Goal: Information Seeking & Learning: Learn about a topic

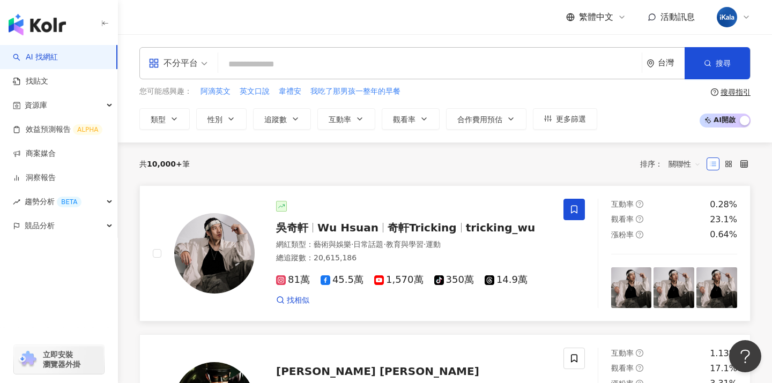
click at [194, 254] on img at bounding box center [214, 253] width 80 height 80
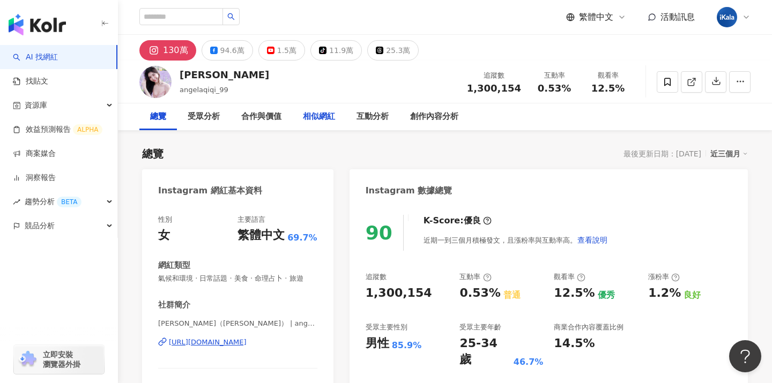
click at [313, 121] on div "相似網紅" at bounding box center [319, 116] width 32 height 13
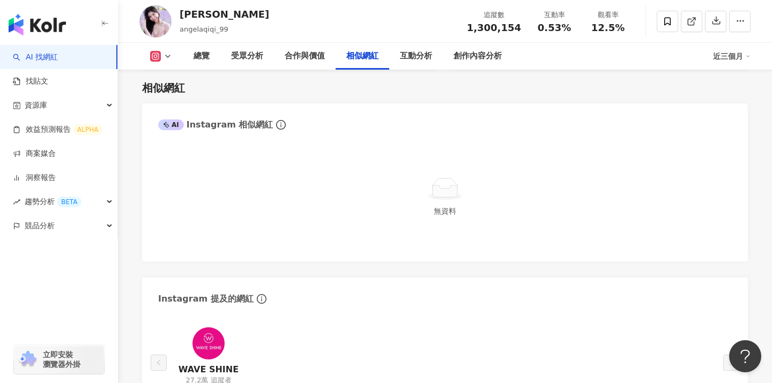
click at [283, 204] on div "無資料" at bounding box center [445, 197] width 574 height 97
click at [167, 61] on button at bounding box center [160, 56] width 43 height 11
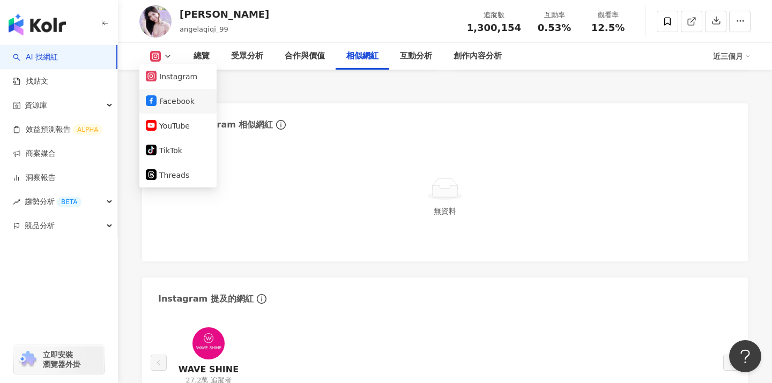
click at [172, 98] on button "Facebook" at bounding box center [178, 101] width 64 height 15
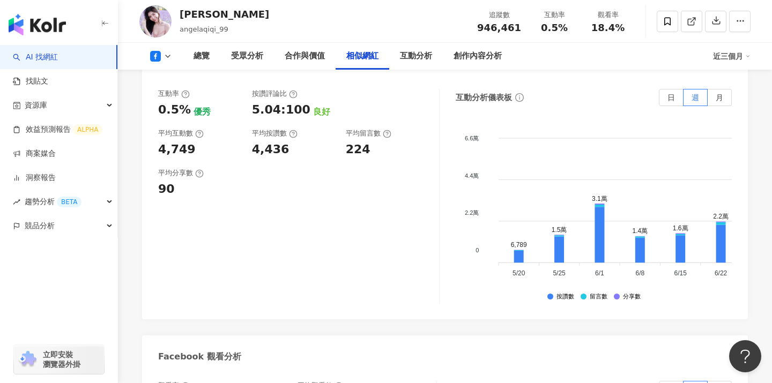
scroll to position [1495, 0]
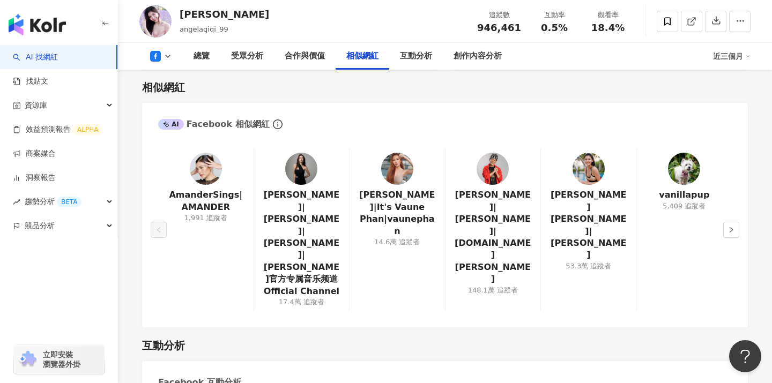
click at [167, 57] on polyline at bounding box center [168, 56] width 4 height 2
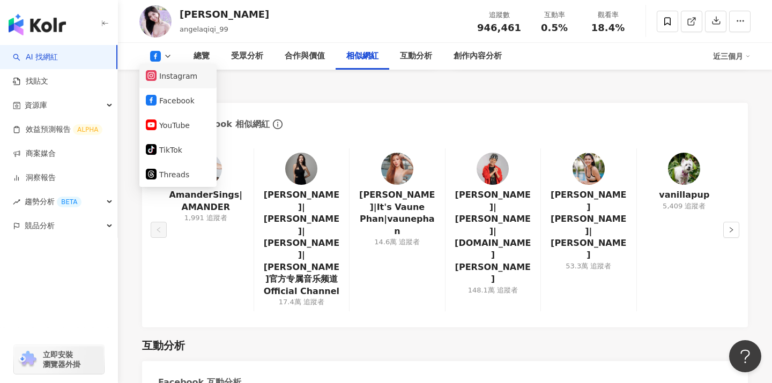
click at [168, 76] on button "Instagram" at bounding box center [178, 76] width 64 height 15
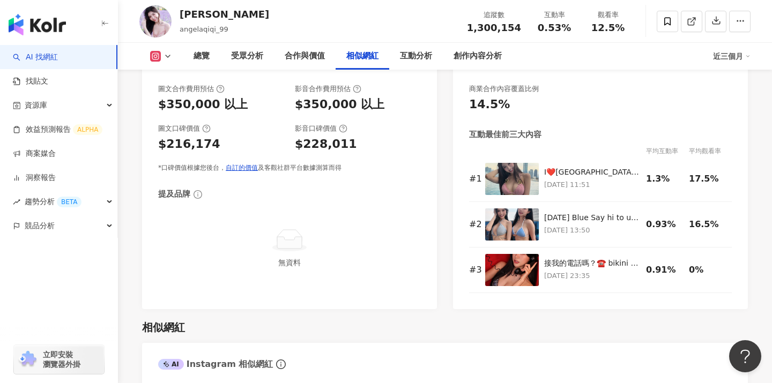
scroll to position [1735, 0]
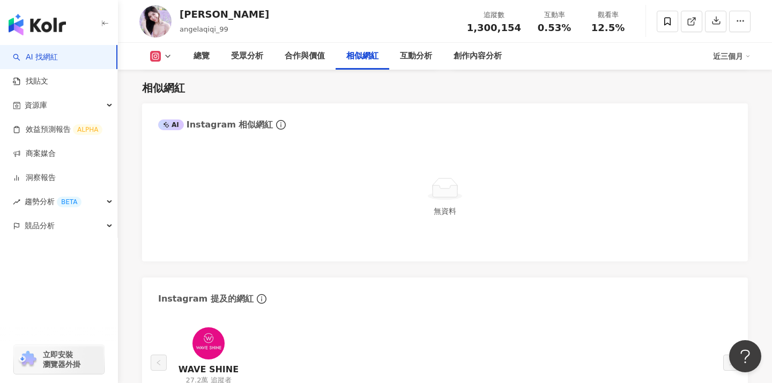
click at [477, 230] on div "無資料" at bounding box center [445, 197] width 574 height 97
click at [261, 190] on div "無資料" at bounding box center [445, 197] width 574 height 97
click at [345, 198] on div "無資料" at bounding box center [445, 197] width 574 height 97
click at [499, 24] on span "1,300,154" at bounding box center [494, 27] width 54 height 11
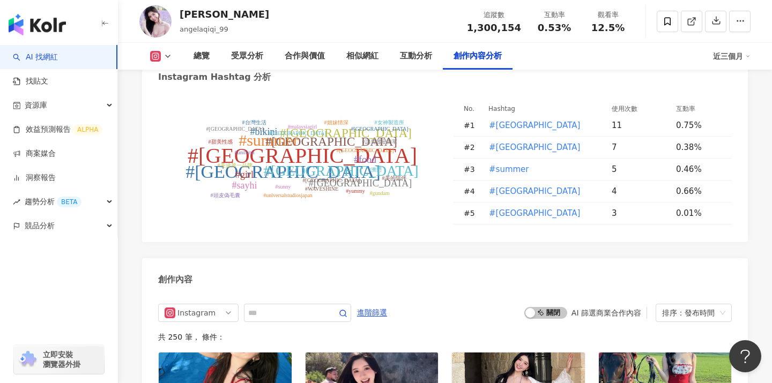
scroll to position [2951, 0]
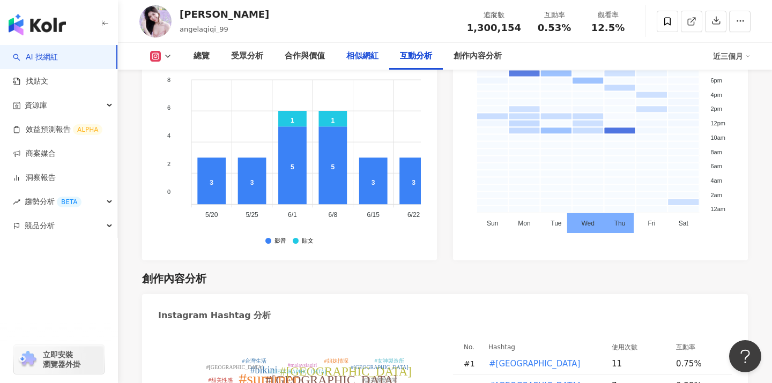
click at [358, 53] on div "相似網紅" at bounding box center [362, 56] width 32 height 13
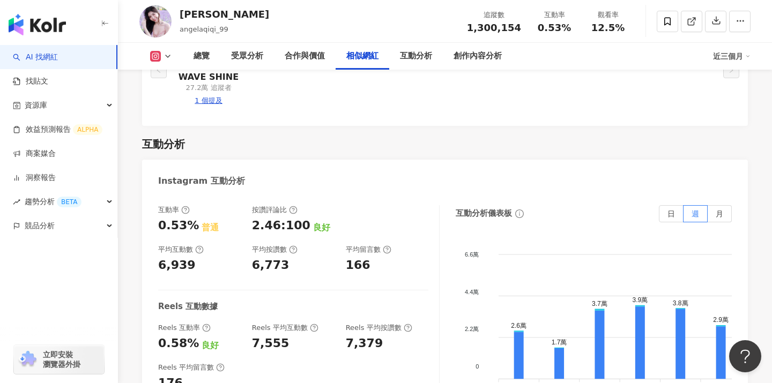
scroll to position [2101, 0]
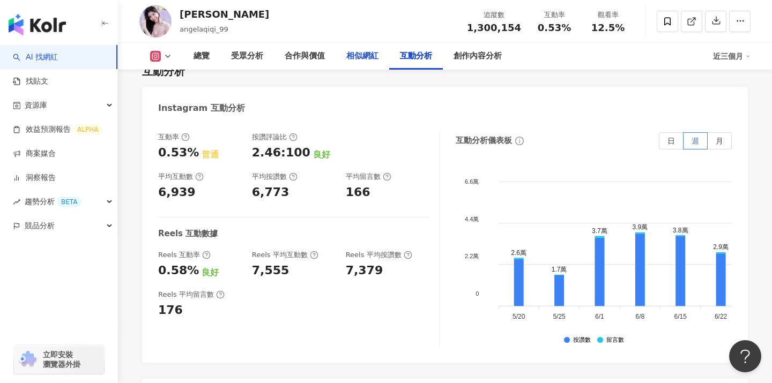
click at [366, 58] on div "相似網紅" at bounding box center [362, 56] width 32 height 13
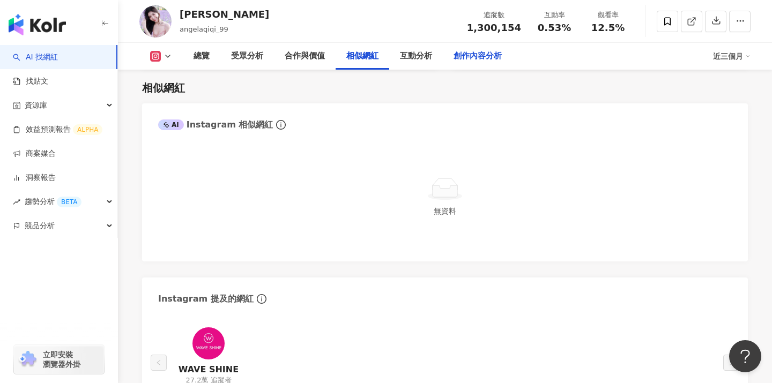
click at [445, 60] on div "創作內容分析" at bounding box center [478, 56] width 70 height 27
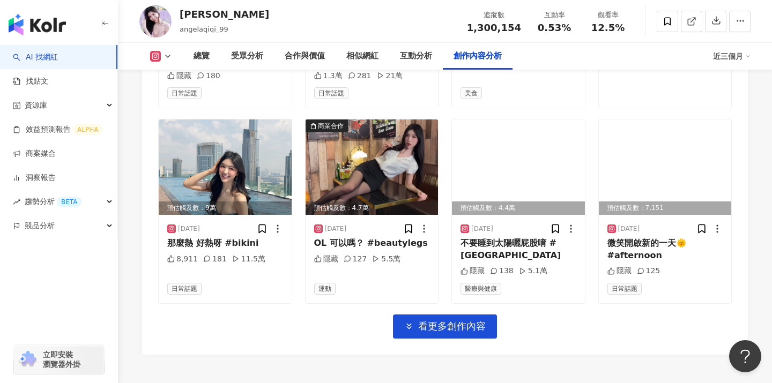
scroll to position [3697, 0]
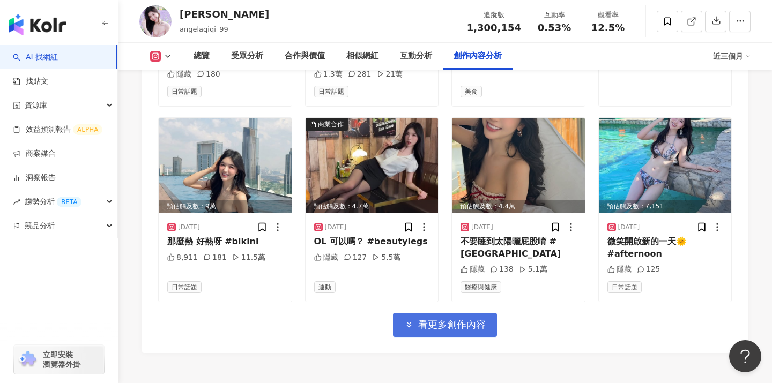
click at [427, 319] on span "看更多創作內容" at bounding box center [452, 325] width 68 height 12
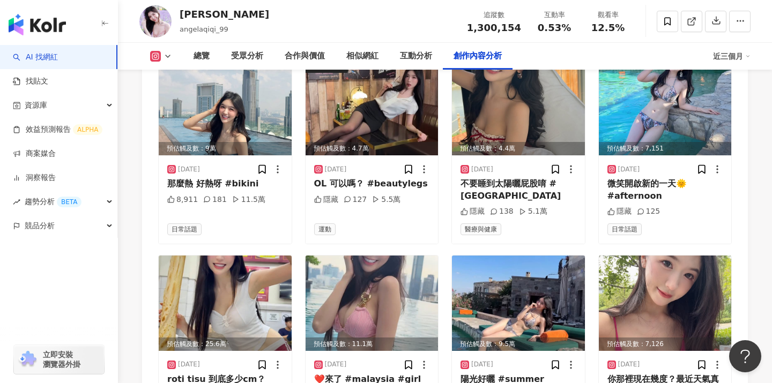
scroll to position [3844, 0]
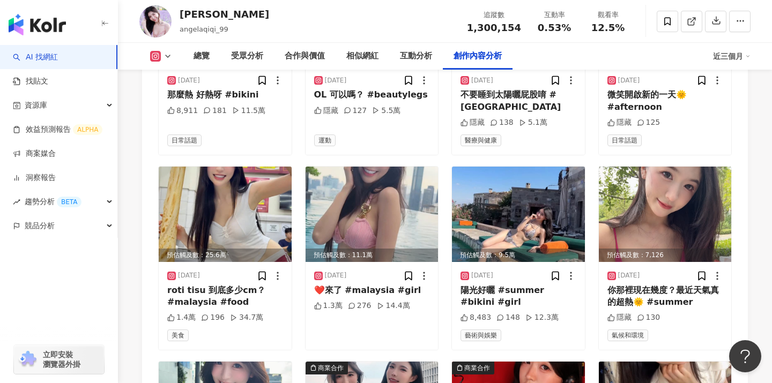
scroll to position [3844, 0]
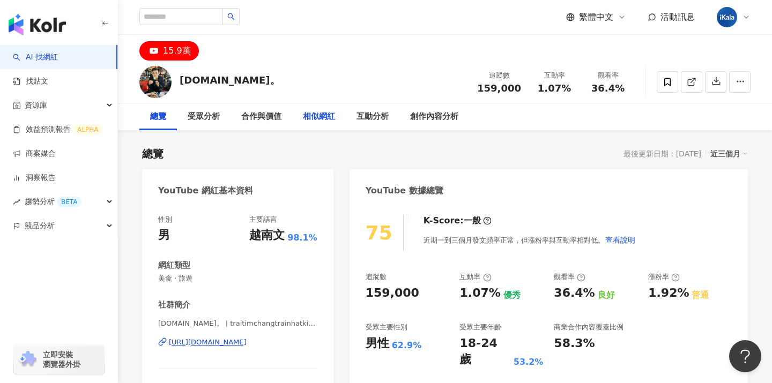
click at [325, 116] on div "相似網紅" at bounding box center [319, 116] width 32 height 13
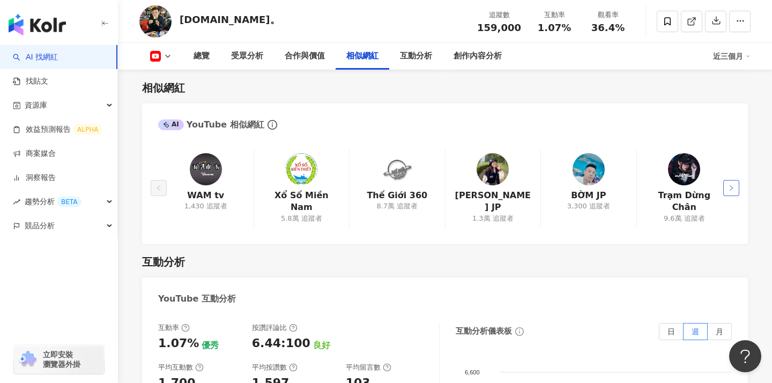
click at [728, 180] on button "button" at bounding box center [732, 188] width 16 height 16
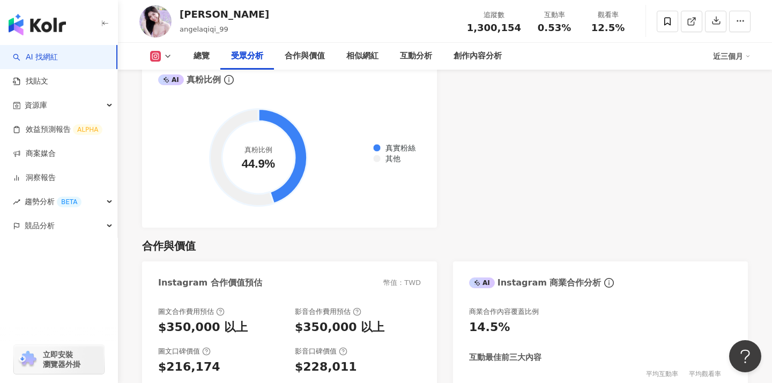
scroll to position [1179, 0]
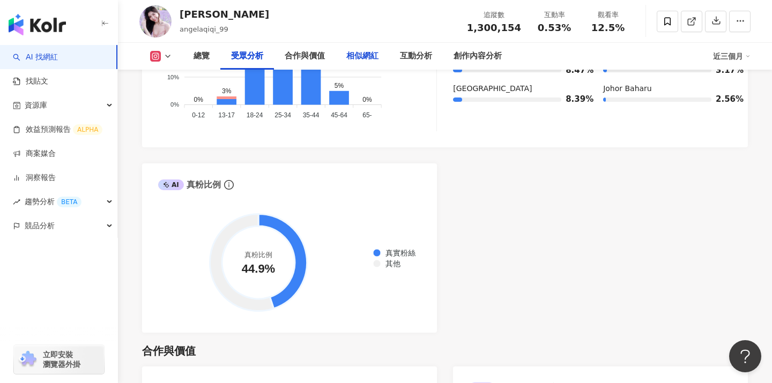
click at [361, 54] on div "相似網紅" at bounding box center [362, 56] width 32 height 13
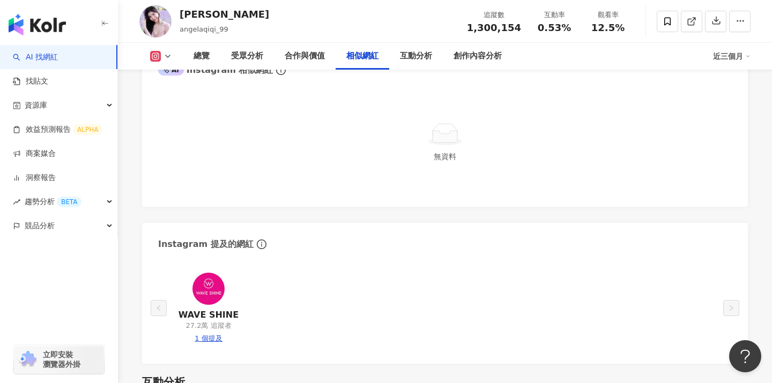
scroll to position [1802, 0]
click at [489, 64] on div "創作內容分析" at bounding box center [478, 56] width 70 height 27
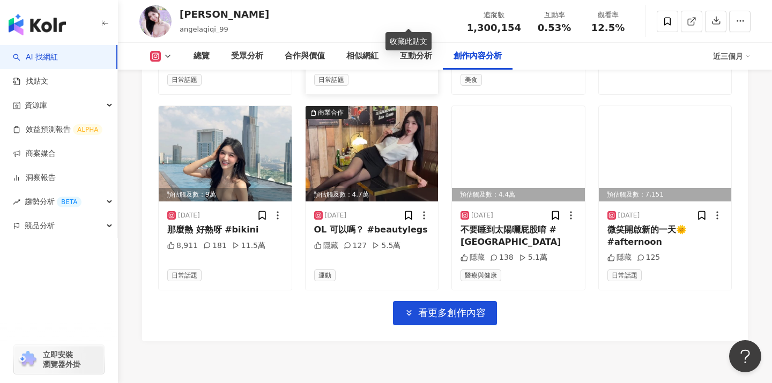
scroll to position [3748, 0]
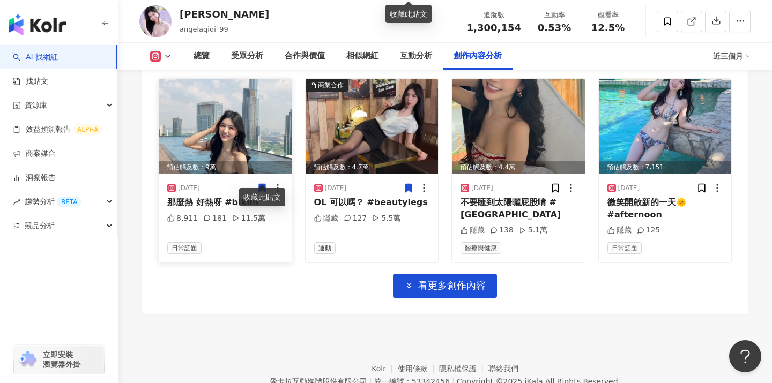
click at [215, 122] on img at bounding box center [225, 126] width 133 height 95
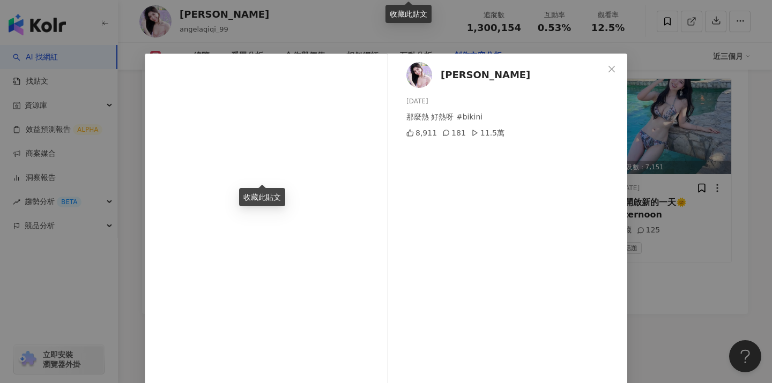
click at [689, 234] on div "[PERSON_NAME] [DATE] 那麼熱 好熱呀 #bikini 8,911 181 11.5萬 查看原始貼文" at bounding box center [386, 191] width 772 height 383
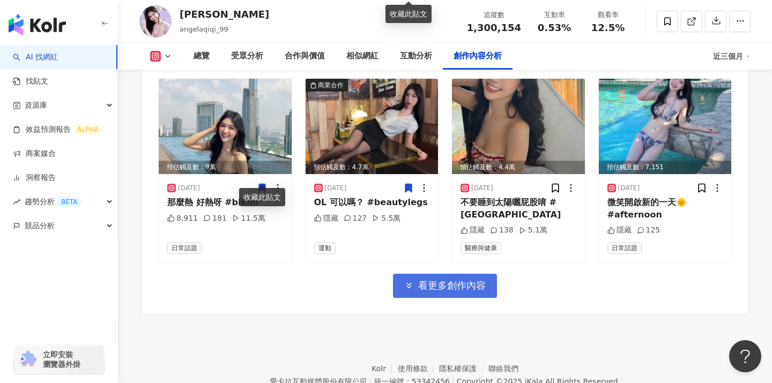
click at [448, 280] on span "看更多創作內容" at bounding box center [452, 286] width 68 height 12
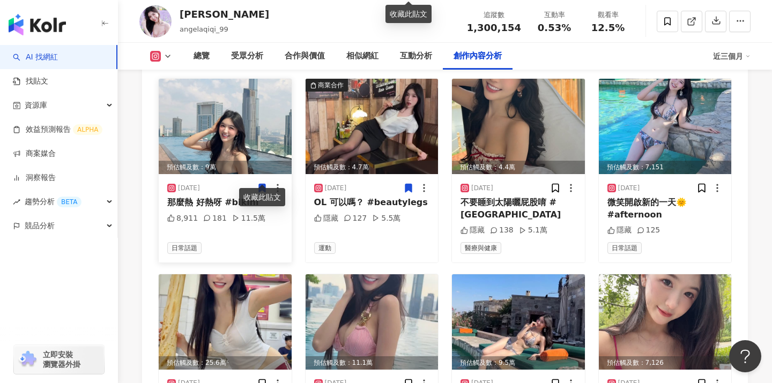
click at [263, 185] on icon at bounding box center [262, 189] width 6 height 8
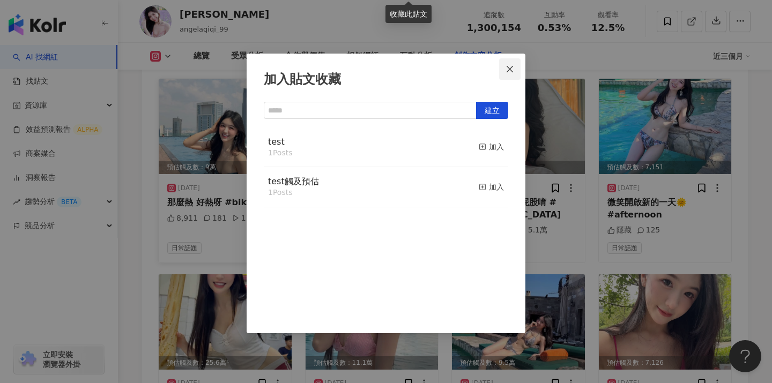
click at [505, 66] on span "Close" at bounding box center [509, 69] width 21 height 9
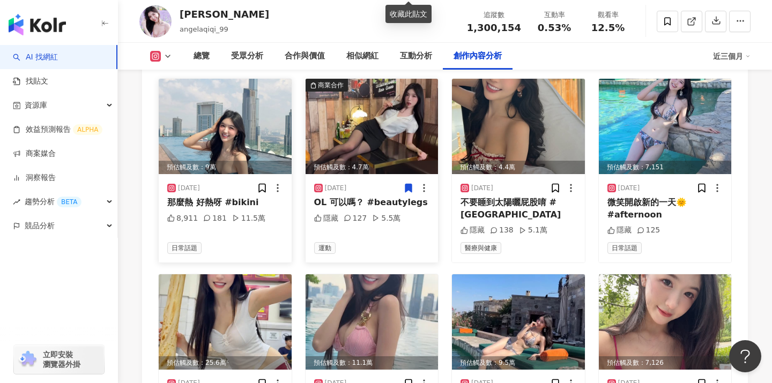
click at [407, 185] on icon at bounding box center [408, 189] width 6 height 8
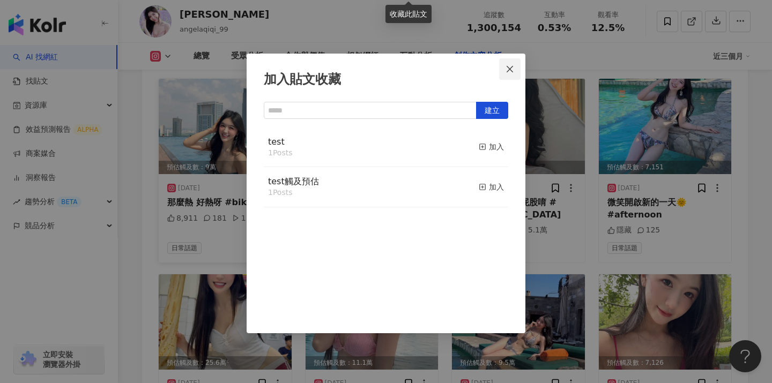
click at [515, 68] on span "Close" at bounding box center [509, 69] width 21 height 9
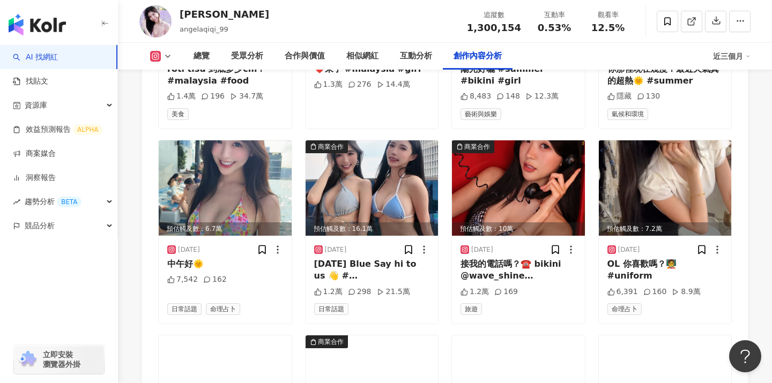
scroll to position [4078, 0]
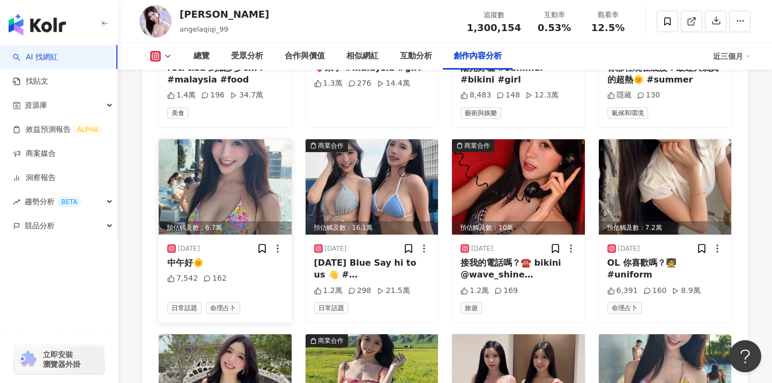
click at [257, 157] on img at bounding box center [225, 186] width 133 height 95
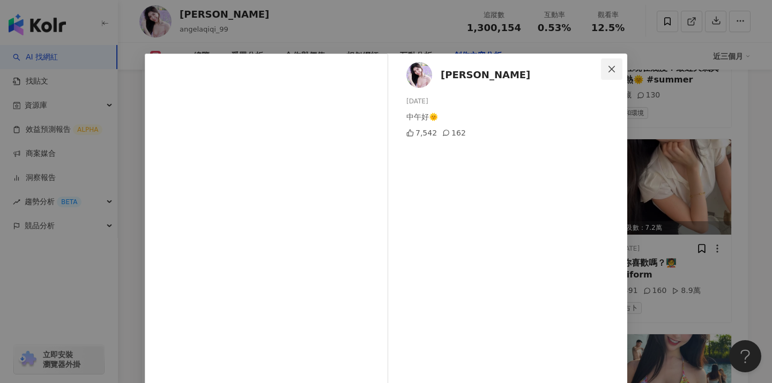
click at [618, 68] on span "Close" at bounding box center [611, 69] width 21 height 9
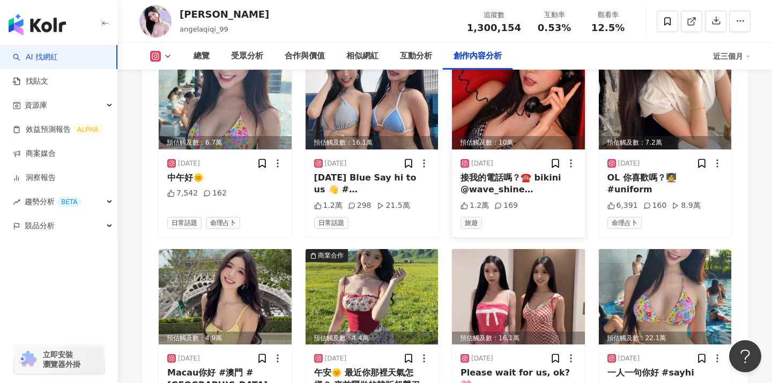
scroll to position [4250, 0]
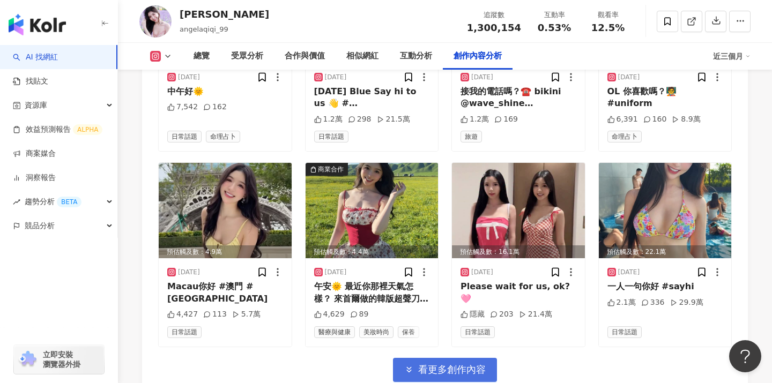
click at [444, 364] on span "看更多創作內容" at bounding box center [452, 370] width 68 height 12
